Goal: Information Seeking & Learning: Learn about a topic

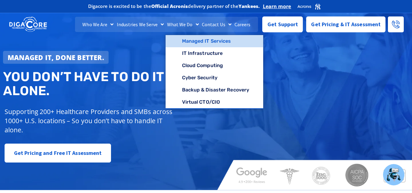
click at [188, 43] on link "Managed IT Services" at bounding box center [215, 41] width 98 height 12
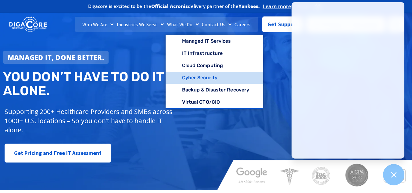
click at [196, 79] on link "Cyber Security" at bounding box center [215, 78] width 98 height 12
